Goal: Task Accomplishment & Management: Manage account settings

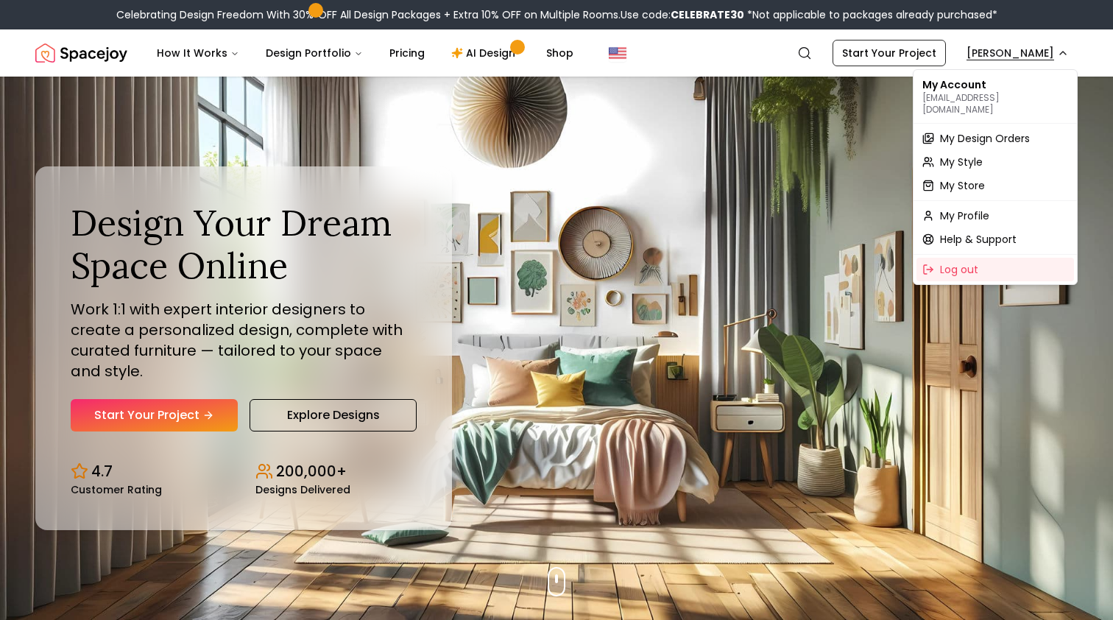
click at [990, 131] on span "My Design Orders" at bounding box center [985, 138] width 90 height 15
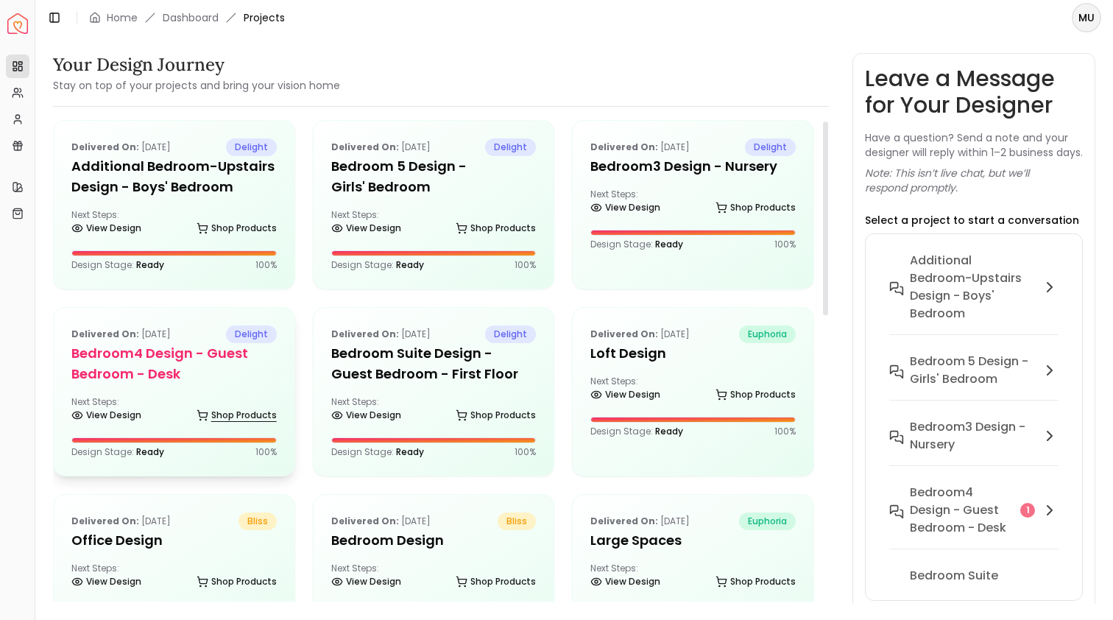
scroll to position [12, 0]
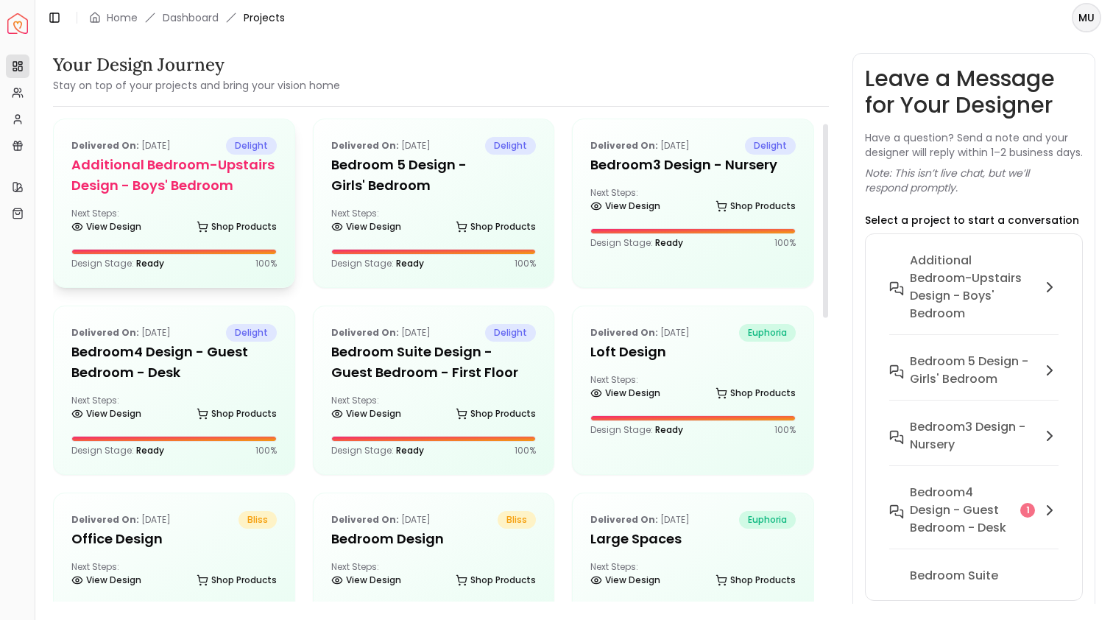
click at [240, 183] on h5 "Additional Bedroom-Upstairs design - Boys' Bedroom" at bounding box center [173, 175] width 205 height 41
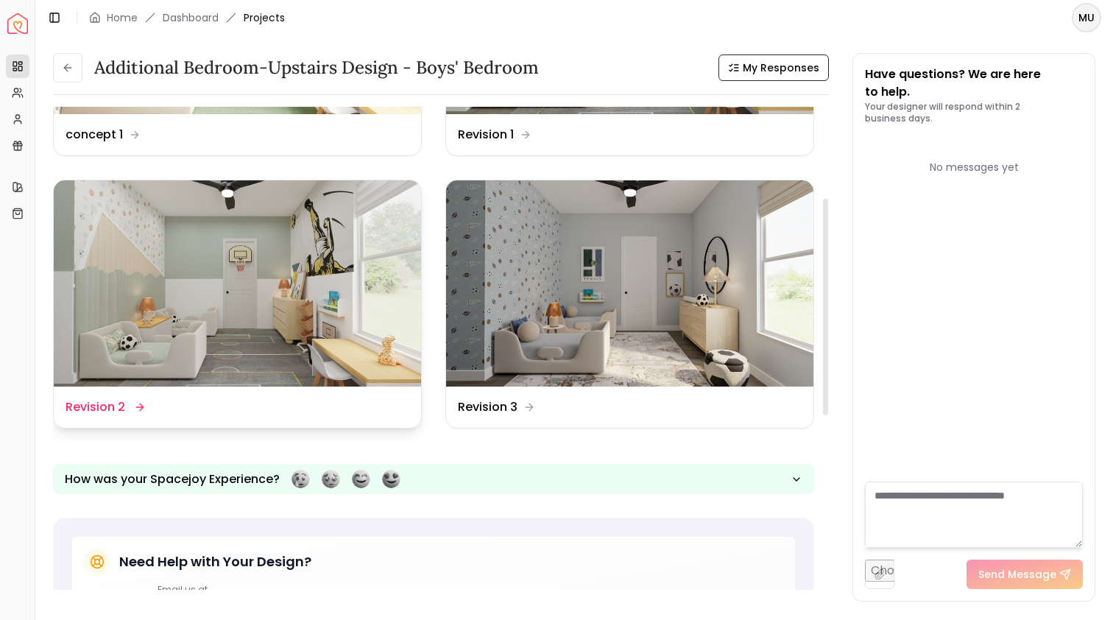
scroll to position [202, 0]
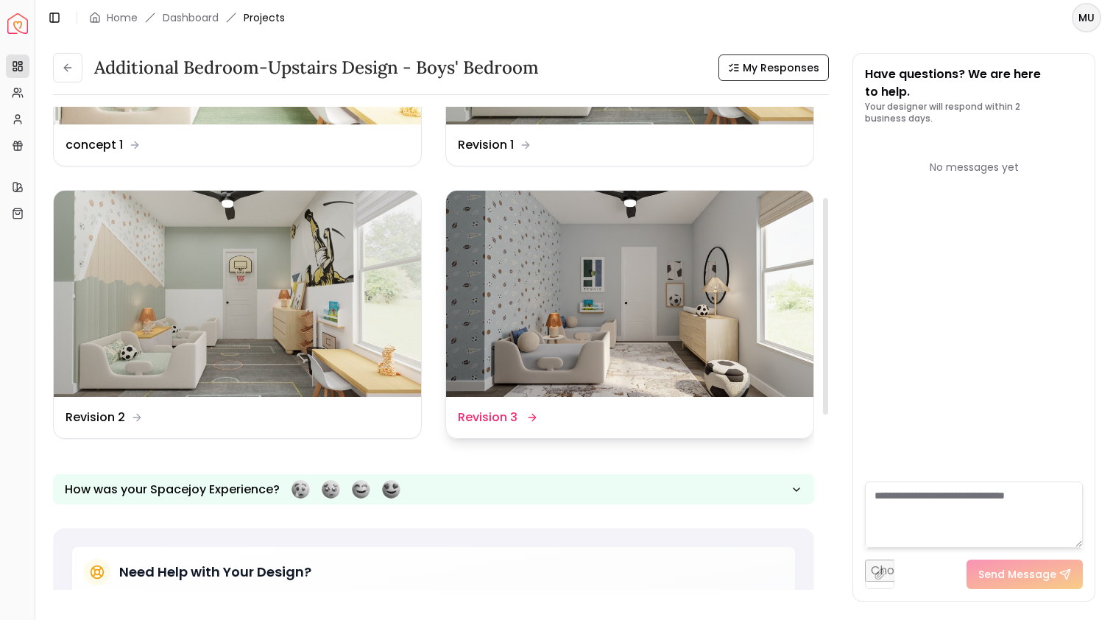
click at [563, 286] on img at bounding box center [629, 294] width 367 height 207
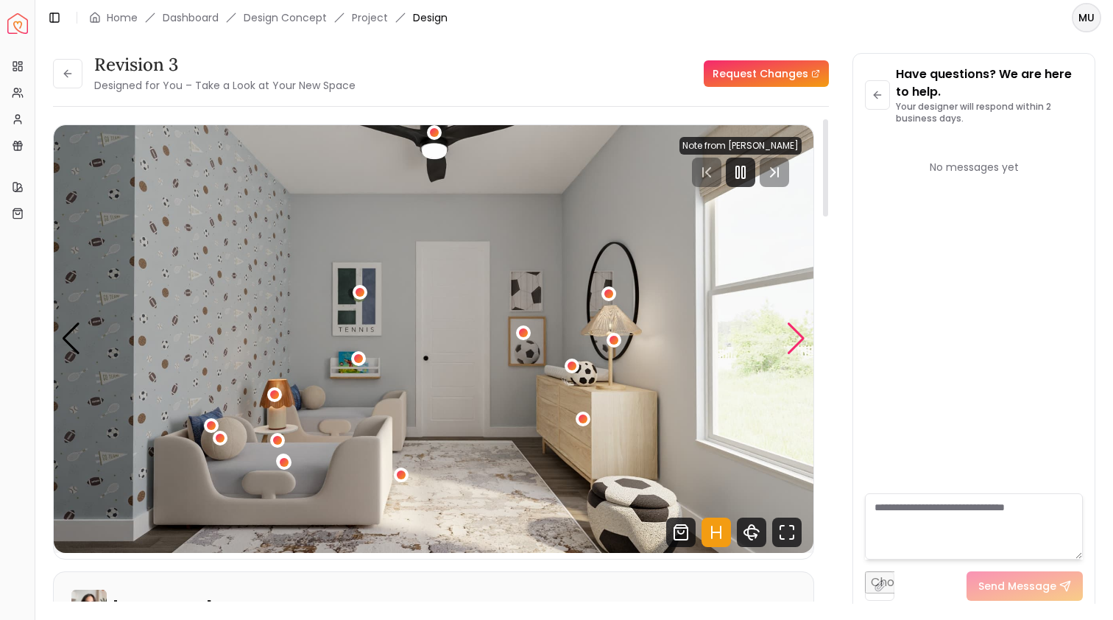
click at [796, 340] on div "Next slide" at bounding box center [796, 339] width 20 height 32
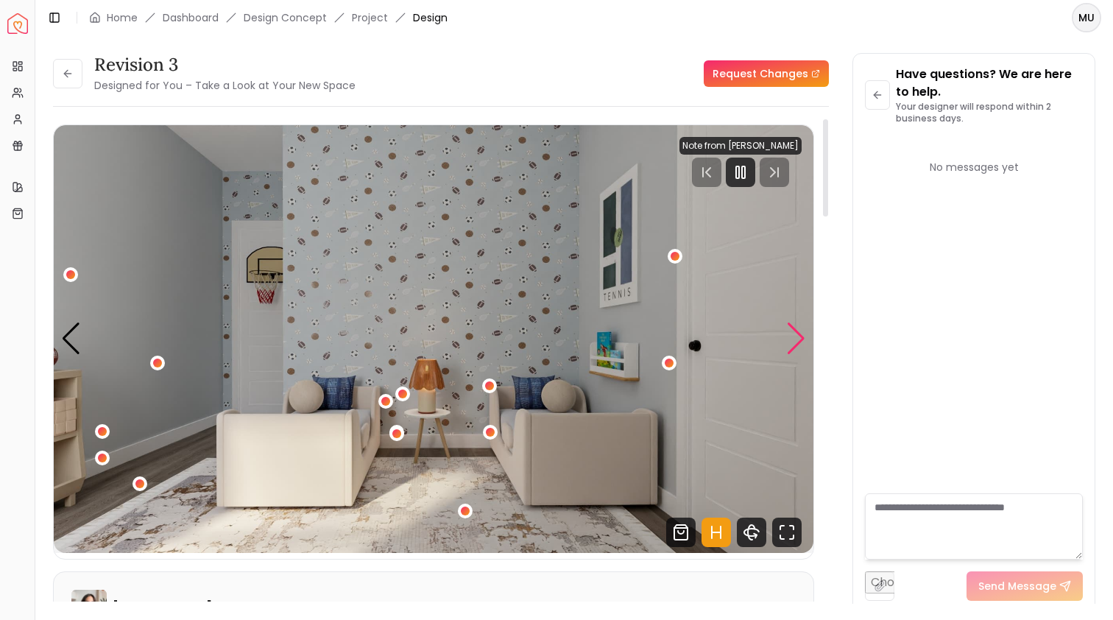
click at [797, 341] on div "Next slide" at bounding box center [796, 339] width 20 height 32
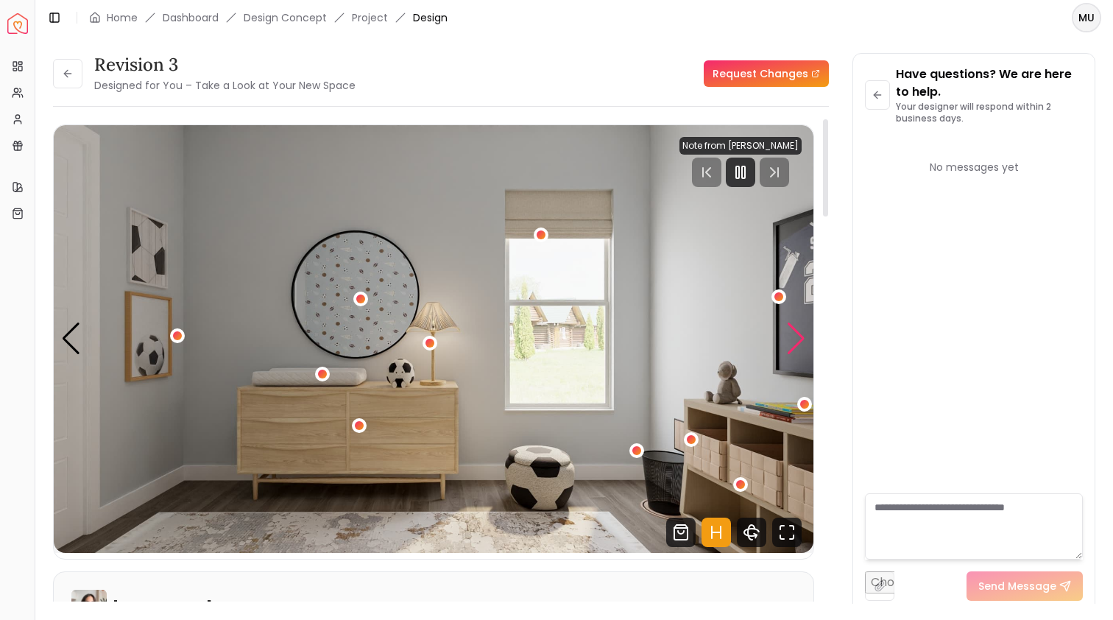
click at [798, 340] on div "Next slide" at bounding box center [796, 339] width 20 height 32
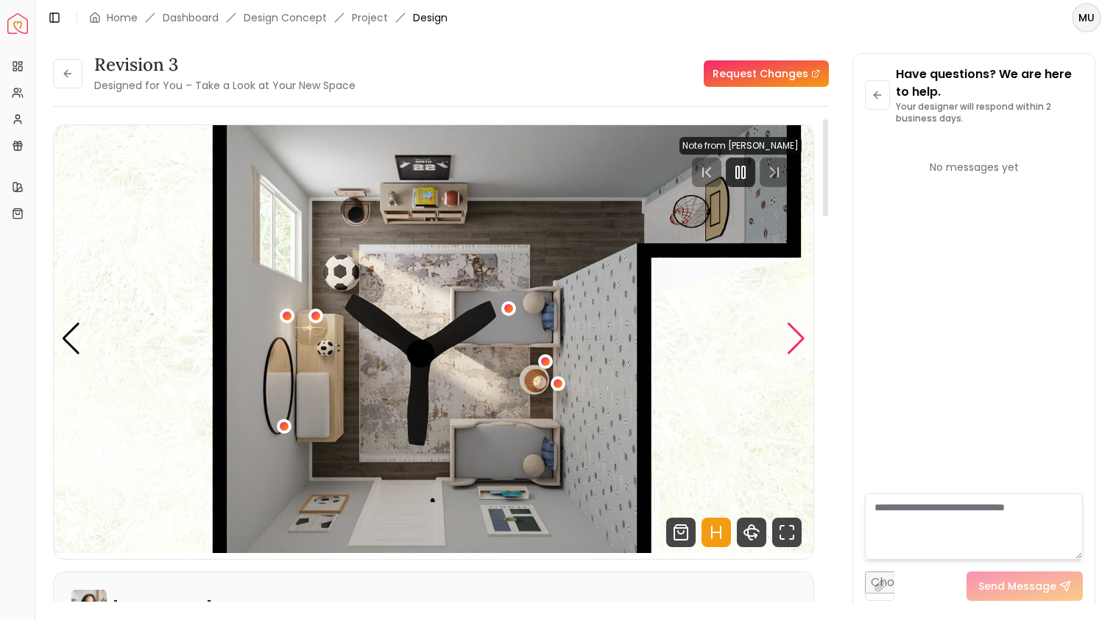
click at [798, 340] on div "Next slide" at bounding box center [796, 339] width 20 height 32
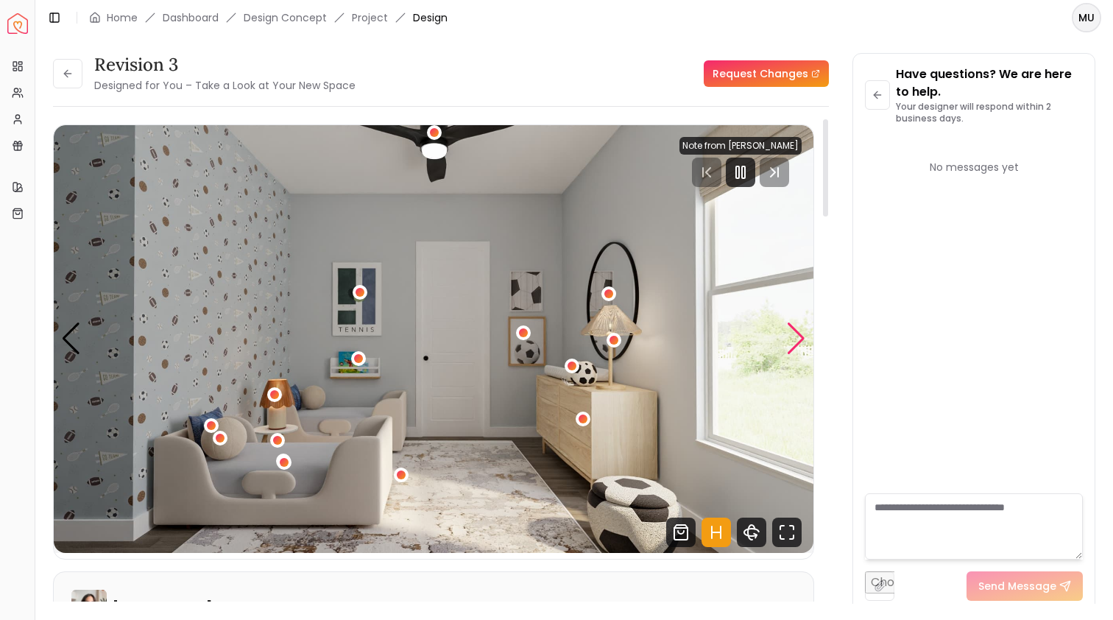
click at [799, 340] on div "Next slide" at bounding box center [796, 339] width 20 height 32
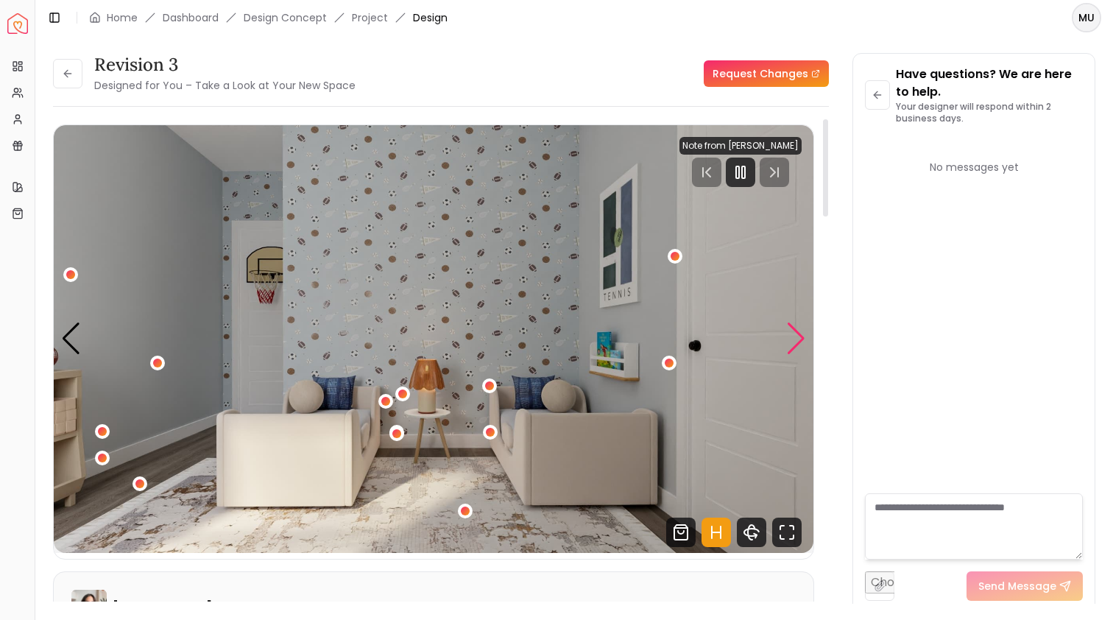
click at [799, 341] on div "Next slide" at bounding box center [796, 339] width 20 height 32
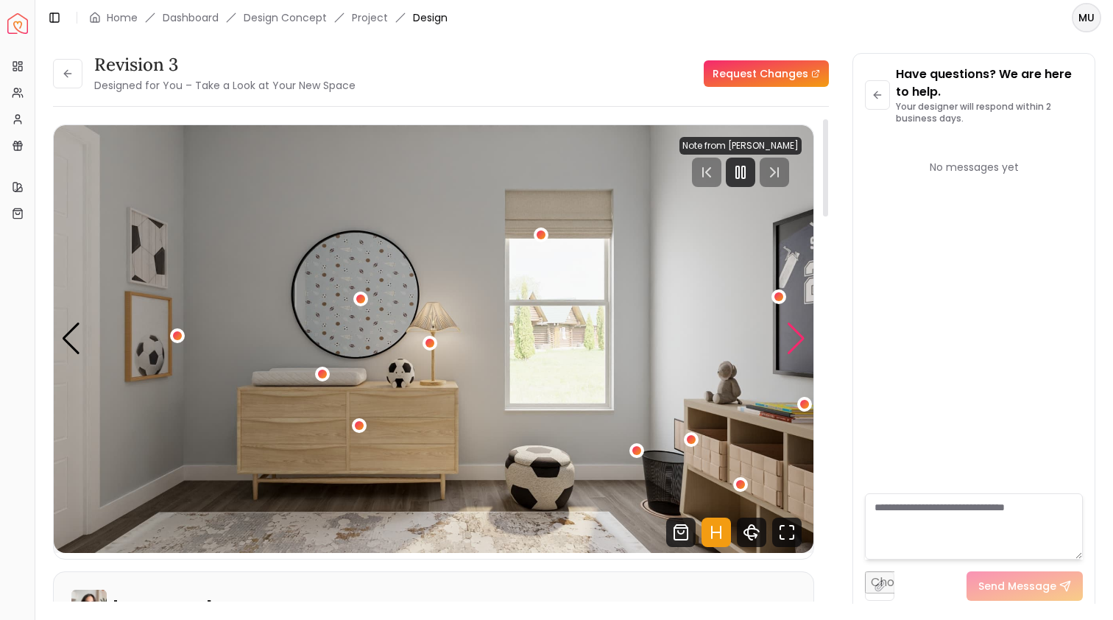
click at [792, 341] on div "Next slide" at bounding box center [796, 339] width 20 height 32
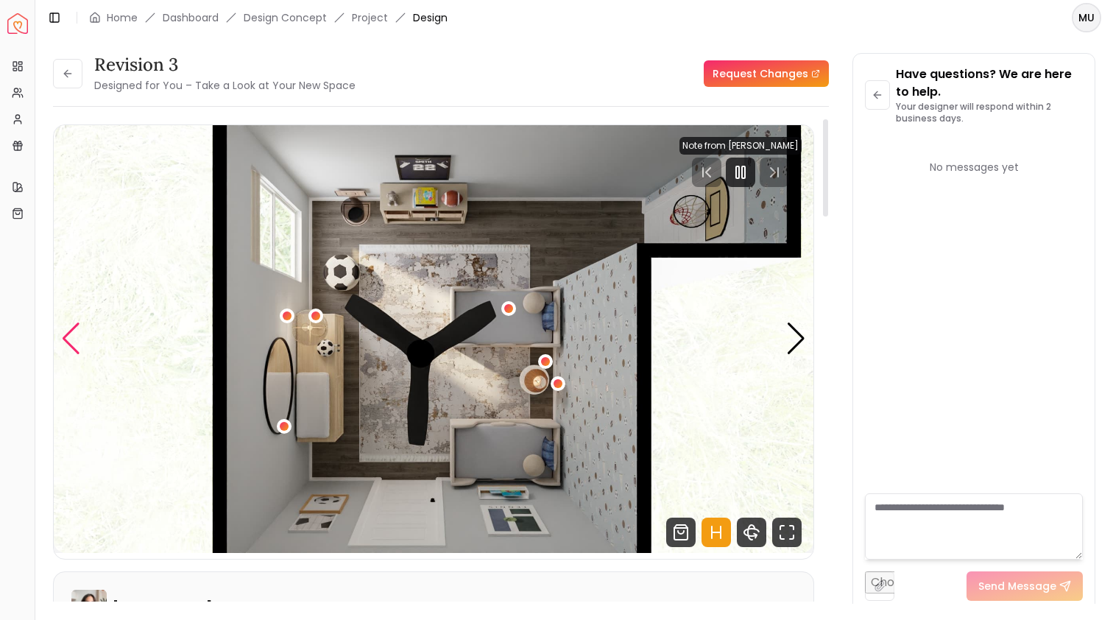
click at [74, 342] on div "Previous slide" at bounding box center [71, 339] width 20 height 32
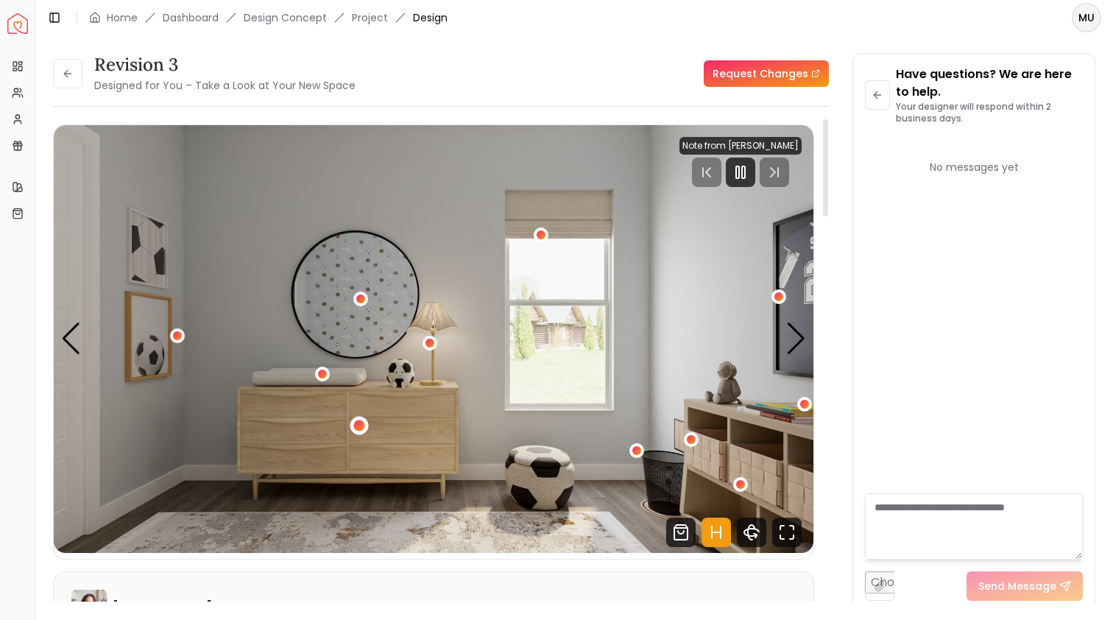
click at [360, 425] on div "3 / 4" at bounding box center [358, 425] width 11 height 11
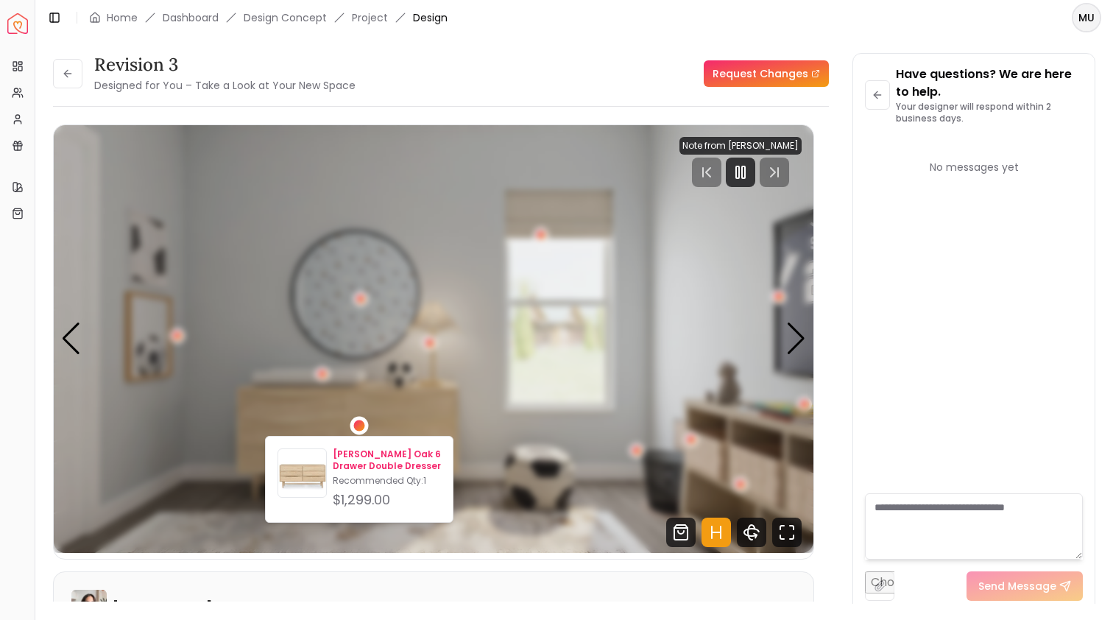
click at [372, 466] on p "[PERSON_NAME] Oak 6 Drawer Double Dresser" at bounding box center [387, 460] width 108 height 24
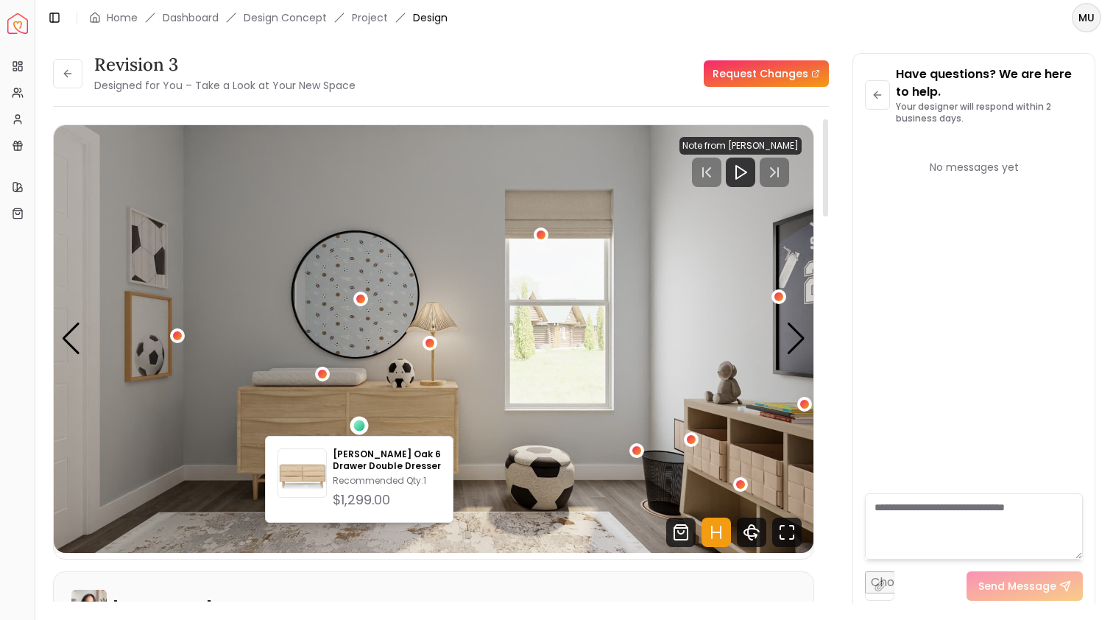
click at [577, 361] on img "3 / 4" at bounding box center [434, 339] width 760 height 428
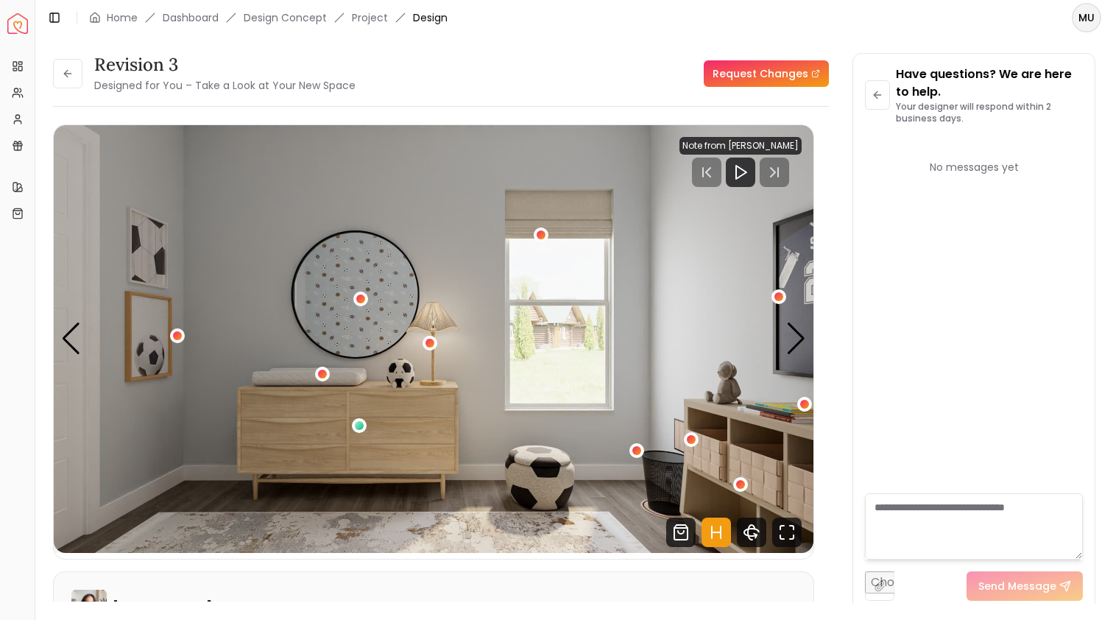
click at [784, 2] on header "Toggle Sidebar Home Dashboard Design Concept Project Design MU" at bounding box center [574, 17] width 1078 height 35
